Goal: Complete application form

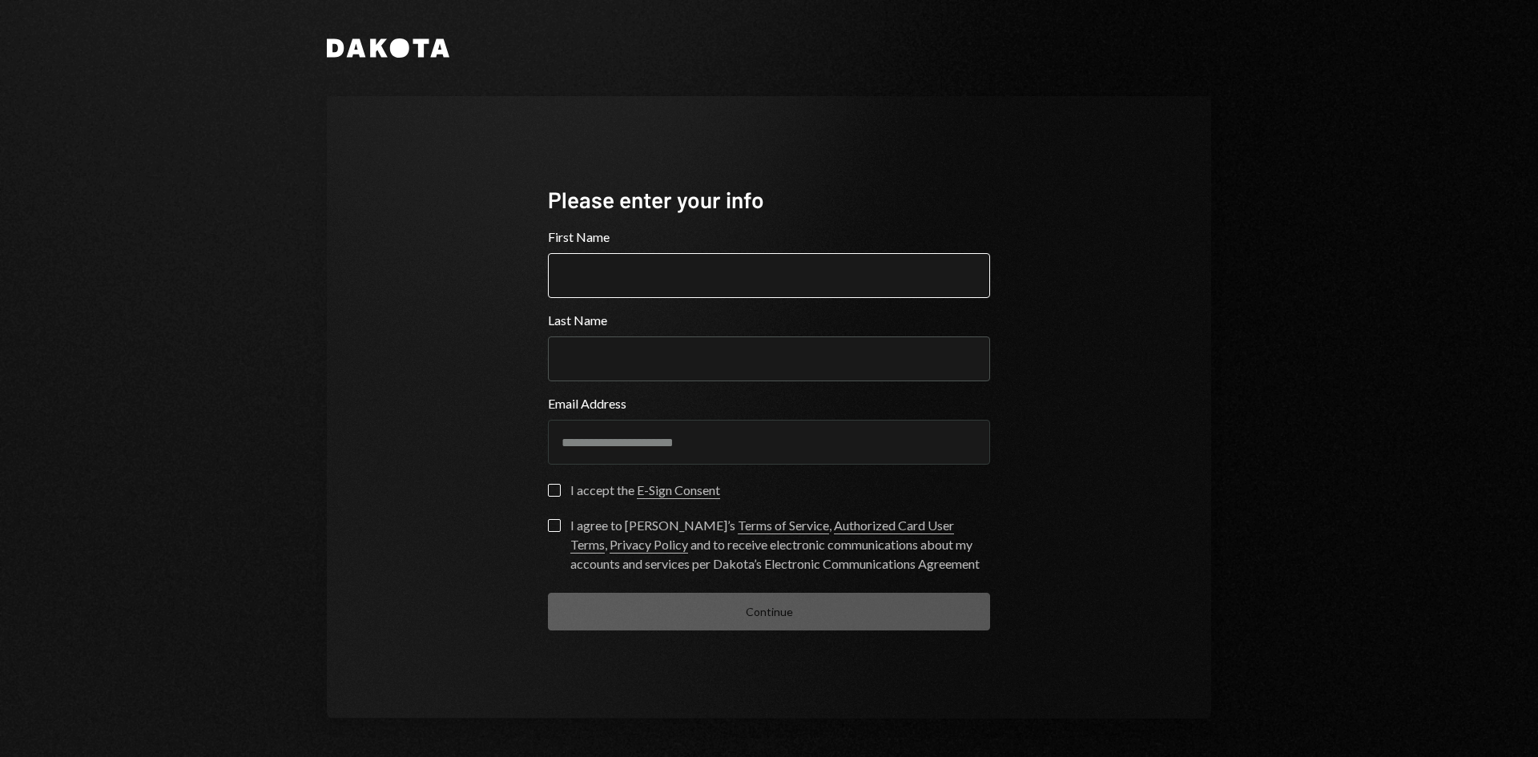
click at [602, 266] on input "First Name" at bounding box center [769, 275] width 442 height 45
type input "*******"
click at [631, 362] on input "Last Name" at bounding box center [769, 358] width 442 height 45
type input "*****"
click at [578, 493] on div "I accept the E-Sign Consent" at bounding box center [645, 490] width 150 height 19
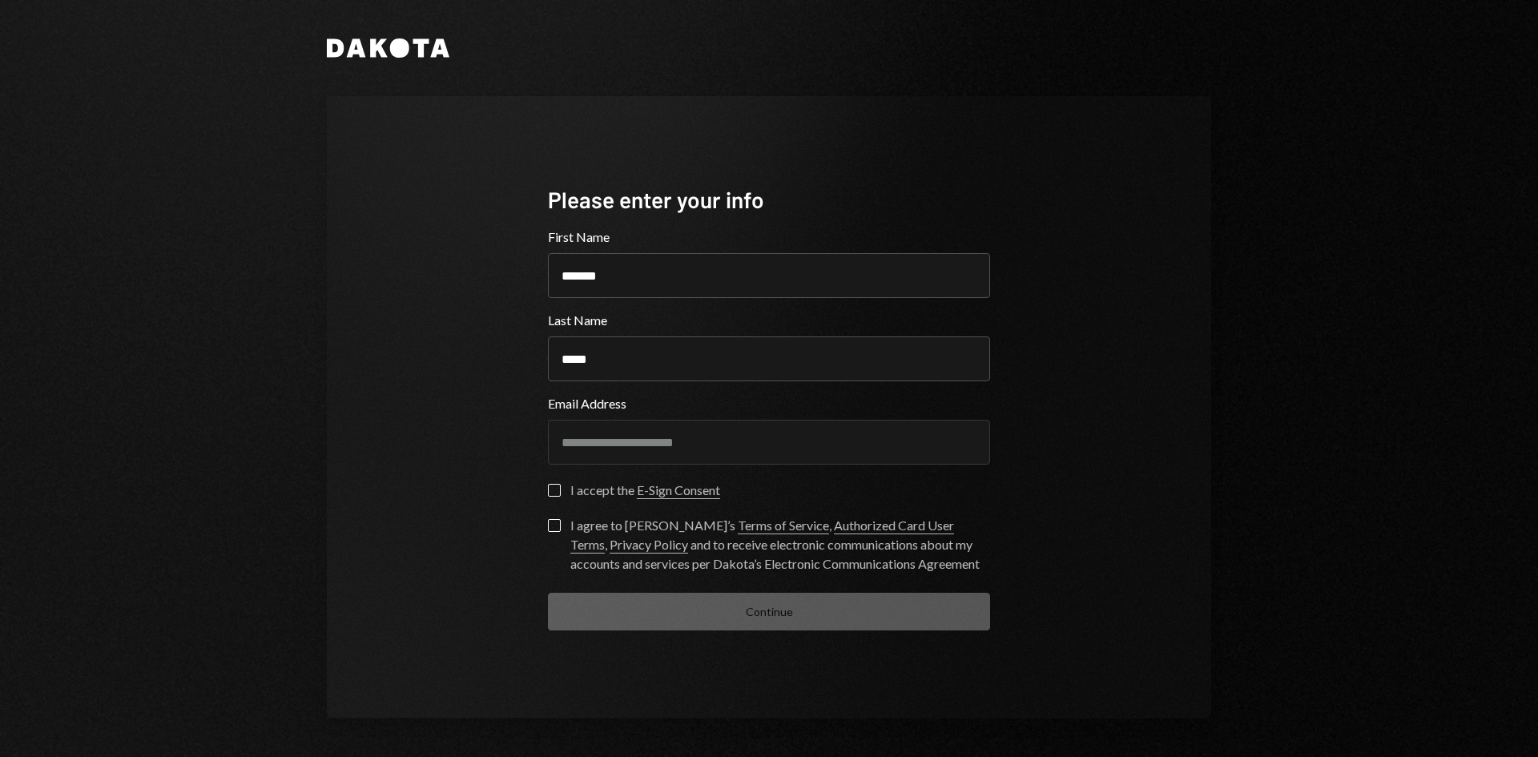
click at [561, 493] on button "I accept the E-Sign Consent" at bounding box center [554, 490] width 13 height 13
click at [552, 532] on button "I agree to [PERSON_NAME]’s Terms of Service , Authorized Card User Terms , Priv…" at bounding box center [554, 525] width 13 height 13
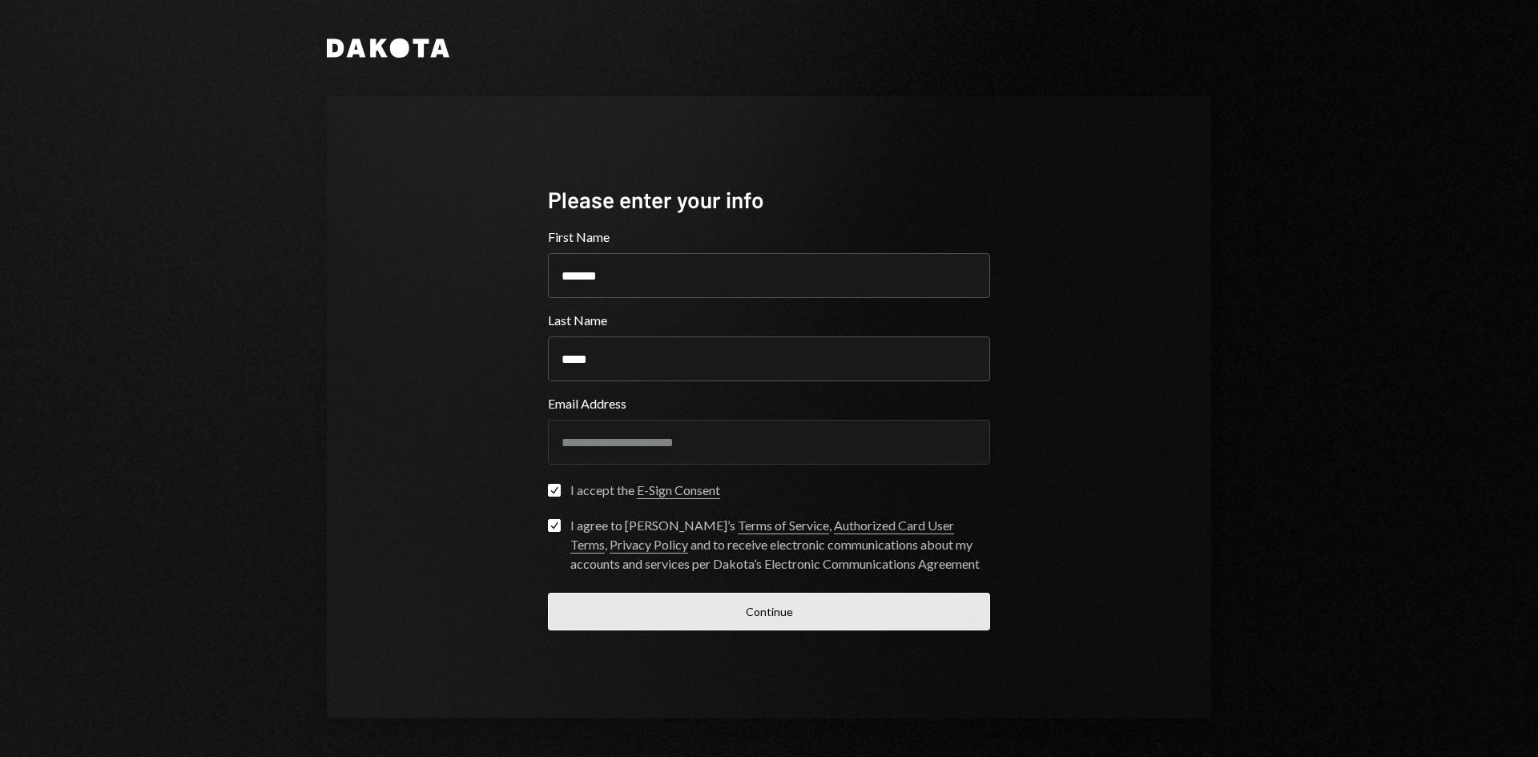
click at [624, 618] on button "Continue" at bounding box center [769, 612] width 442 height 38
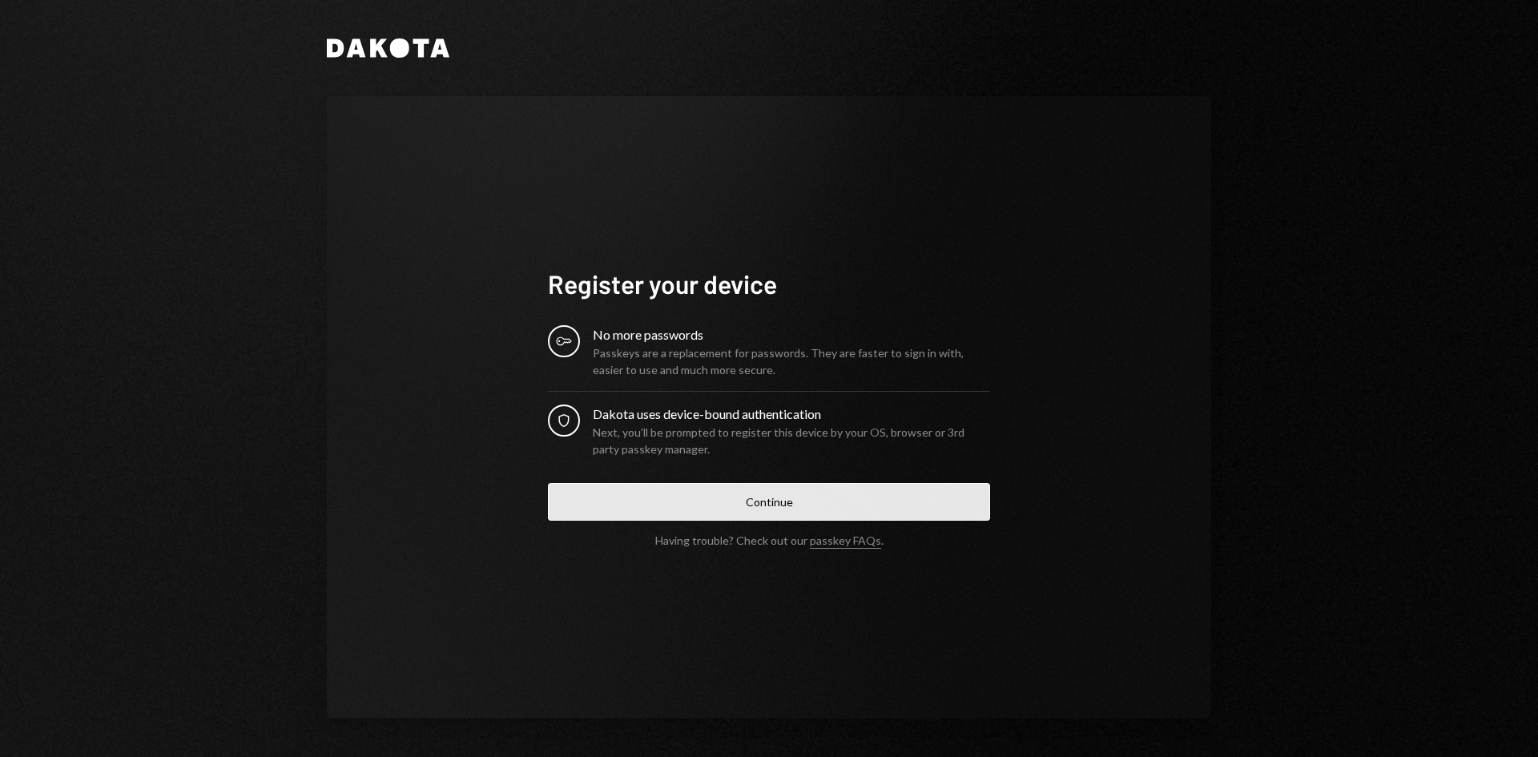
click at [721, 502] on button "Continue" at bounding box center [769, 502] width 442 height 38
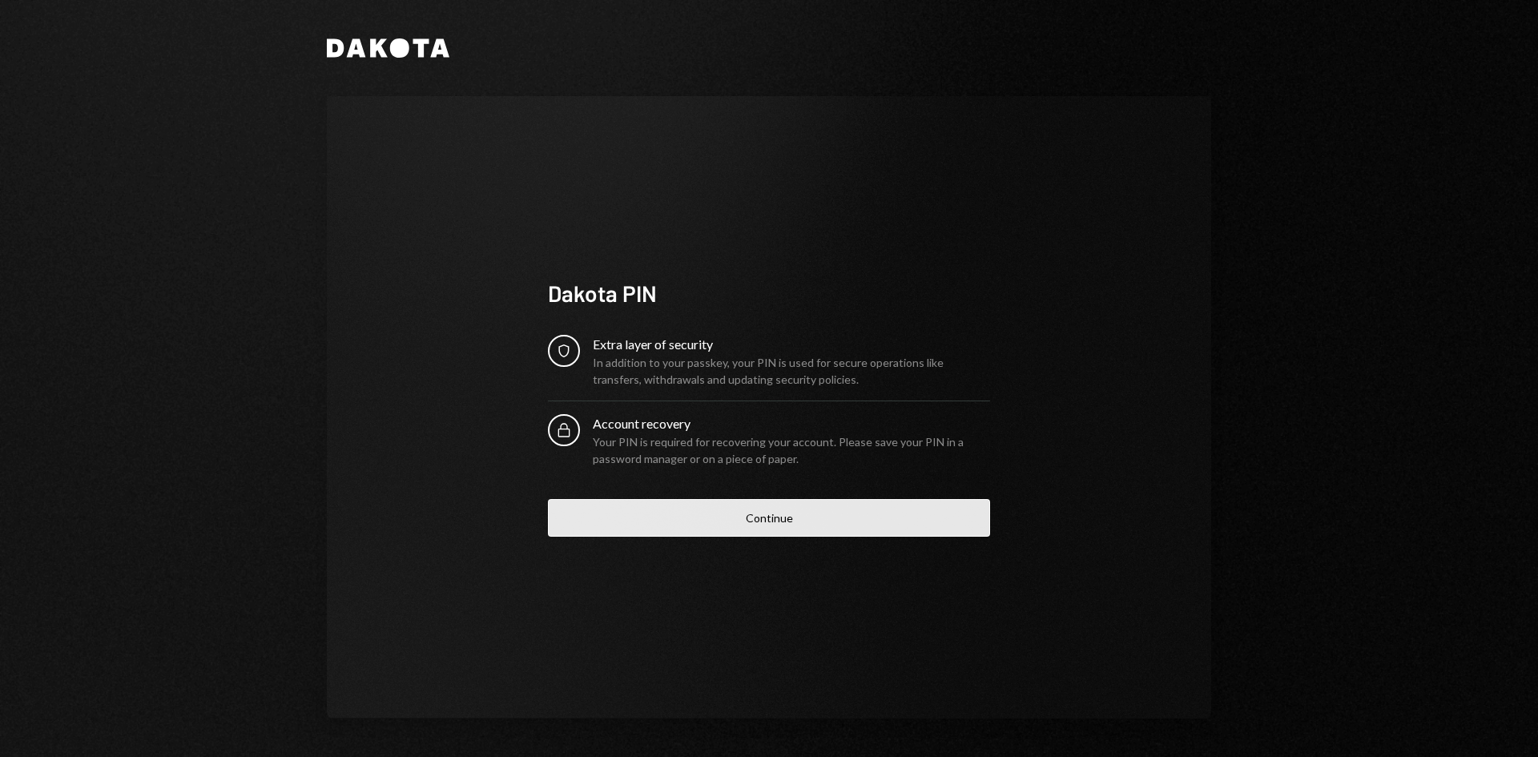
click at [758, 510] on button "Continue" at bounding box center [769, 518] width 442 height 38
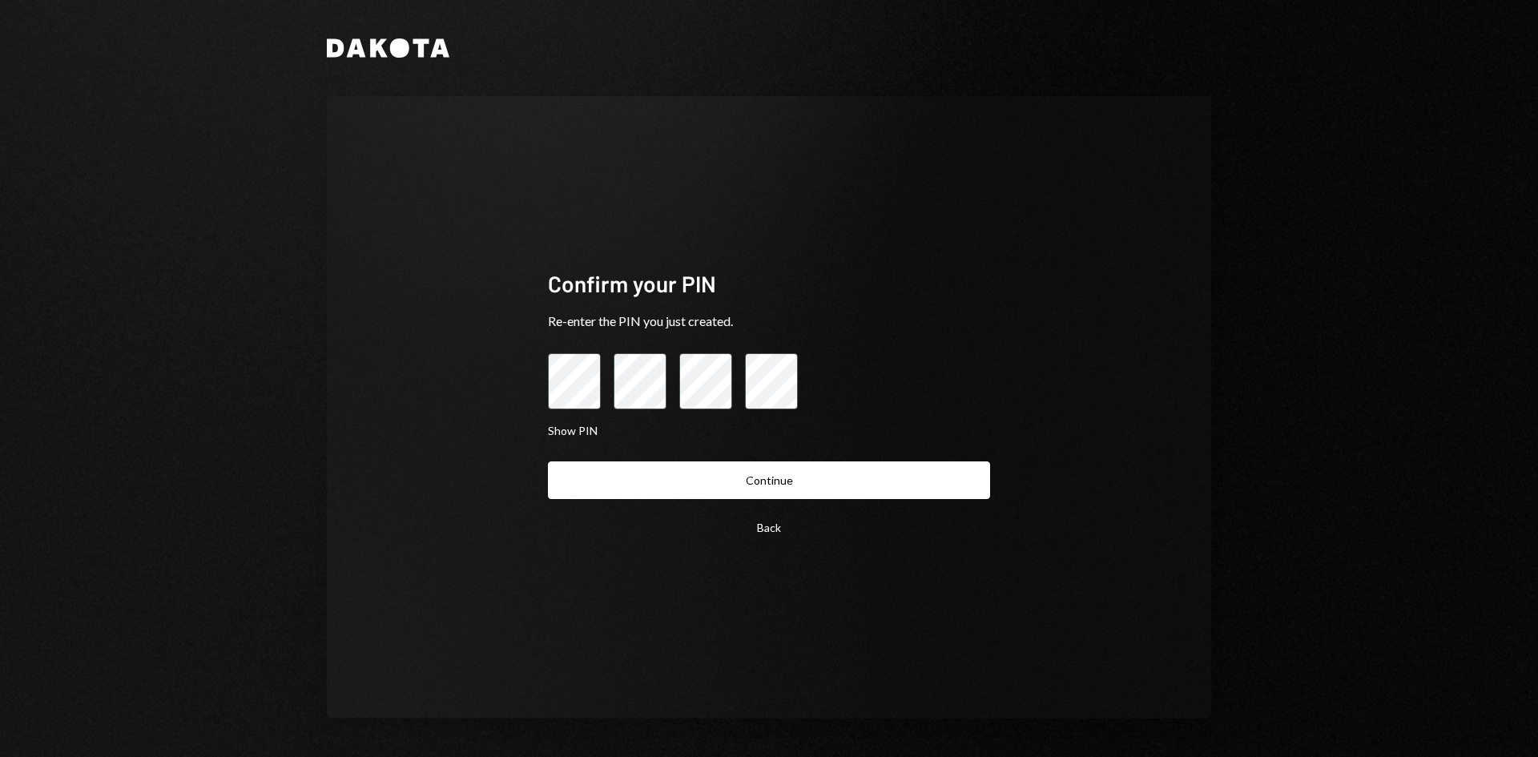
click at [904, 394] on div at bounding box center [769, 381] width 442 height 56
click at [772, 469] on button "Continue" at bounding box center [769, 480] width 442 height 38
